Goal: Task Accomplishment & Management: Manage account settings

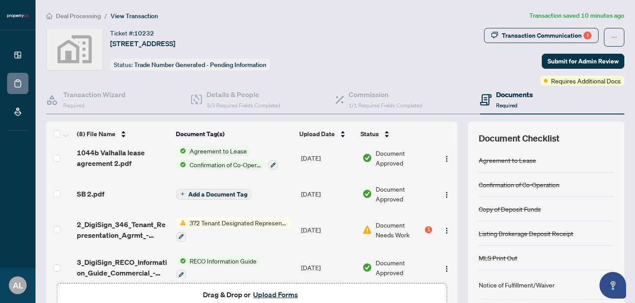
scroll to position [166, 0]
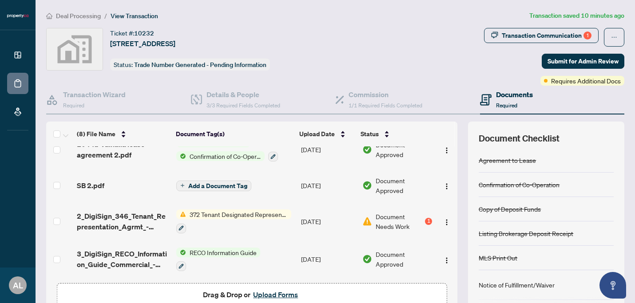
click at [425, 218] on div "1" at bounding box center [428, 221] width 7 height 7
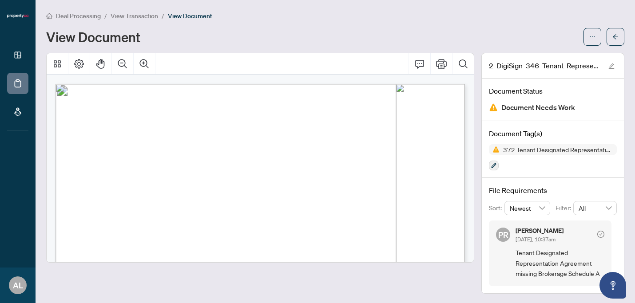
scroll to position [1626, 0]
click at [599, 248] on span "Tenant Designated Representation Agreement missing Brokerage Schedule A" at bounding box center [559, 263] width 89 height 31
click at [598, 232] on icon "check-circle" at bounding box center [600, 234] width 7 height 7
click at [563, 233] on div "[PERSON_NAME] [DATE], 10:37am" at bounding box center [539, 236] width 48 height 16
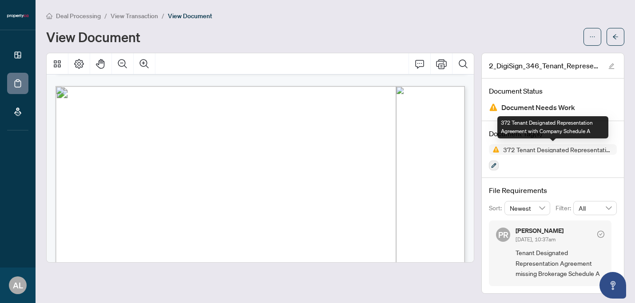
click at [526, 151] on span "372 Tenant Designated Representation Agreement with Company Schedule A" at bounding box center [557, 149] width 117 height 6
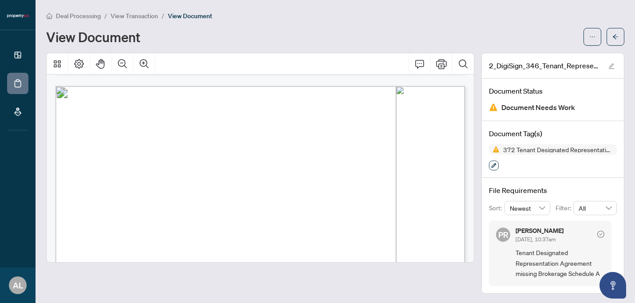
click at [496, 167] on button "button" at bounding box center [494, 166] width 10 height 10
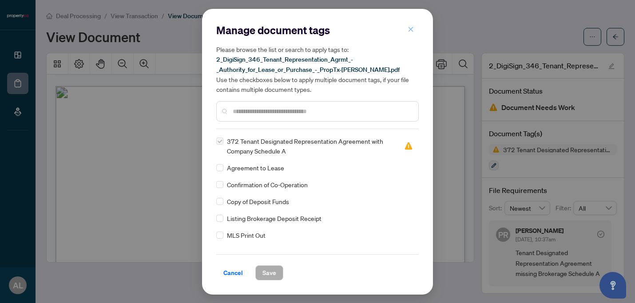
click at [412, 30] on icon "close" at bounding box center [410, 29] width 6 height 6
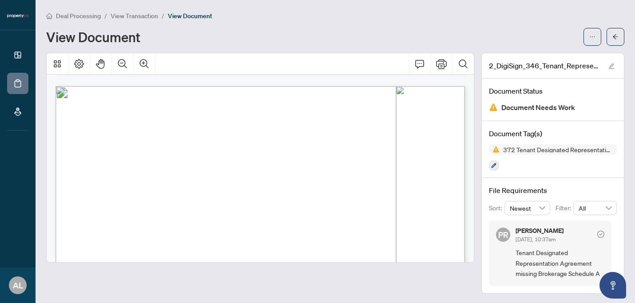
drag, startPoint x: 517, startPoint y: 230, endPoint x: 593, endPoint y: 225, distance: 77.0
click at [592, 228] on div "[PERSON_NAME] [DATE], 10:37am" at bounding box center [559, 236] width 89 height 16
click at [620, 283] on button "Open asap" at bounding box center [612, 285] width 27 height 27
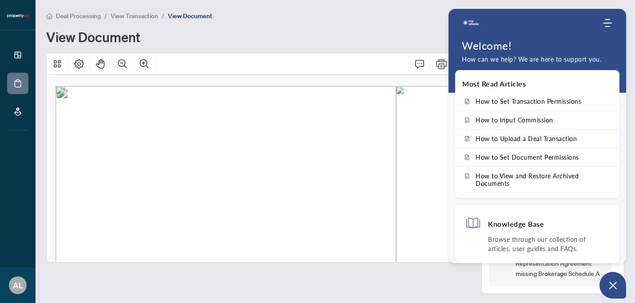
click at [374, 43] on div "View Document" at bounding box center [312, 37] width 532 height 14
click at [603, 23] on icon "Modules Menu" at bounding box center [607, 23] width 9 height 9
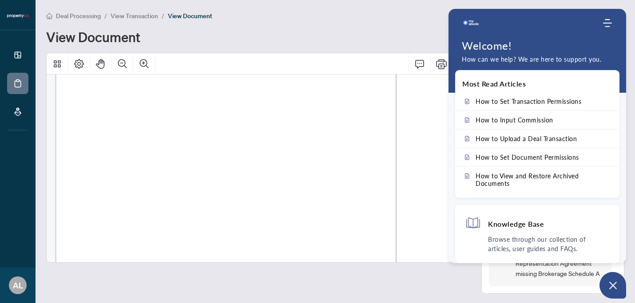
scroll to position [1881, 0]
click at [393, 16] on div "Deal Processing / View Transaction / View Document" at bounding box center [335, 16] width 578 height 10
click at [415, 33] on div "View Document" at bounding box center [312, 37] width 532 height 14
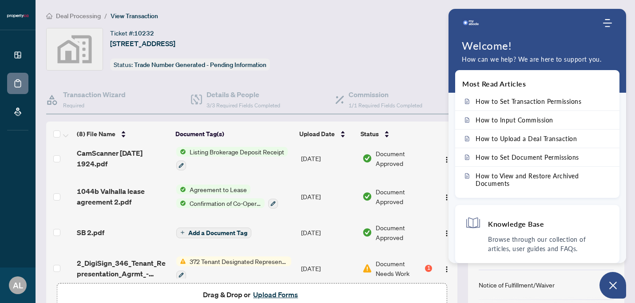
scroll to position [166, 0]
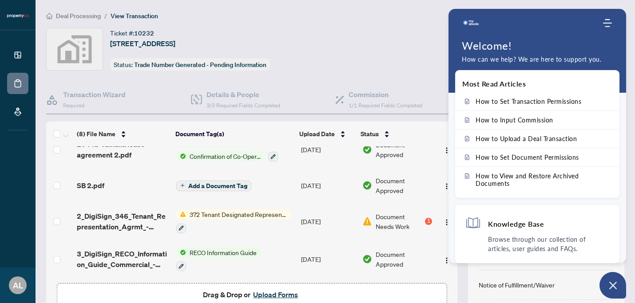
click at [413, 26] on div "Deal Processing / View Transaction Transaction saved 18 minutes ago Ticket #: 1…" at bounding box center [335, 193] width 585 height 364
